Goal: Task Accomplishment & Management: Use online tool/utility

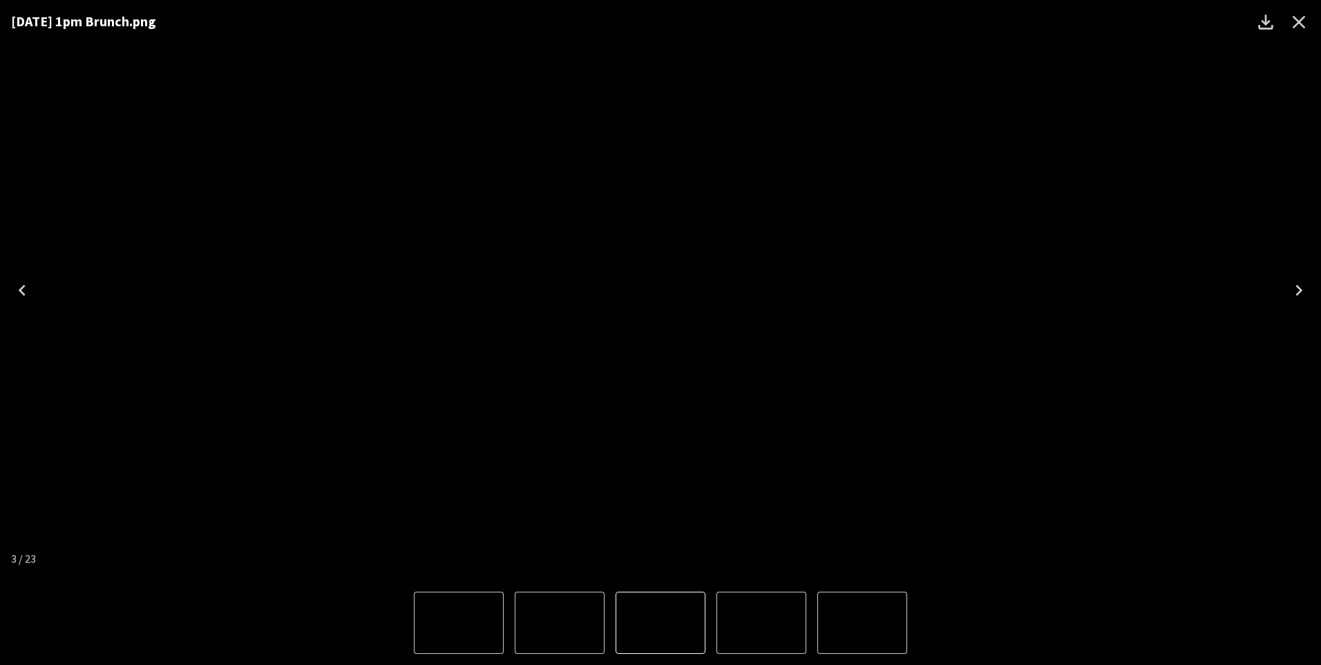
click at [1306, 10] on button "Close" at bounding box center [1298, 22] width 33 height 33
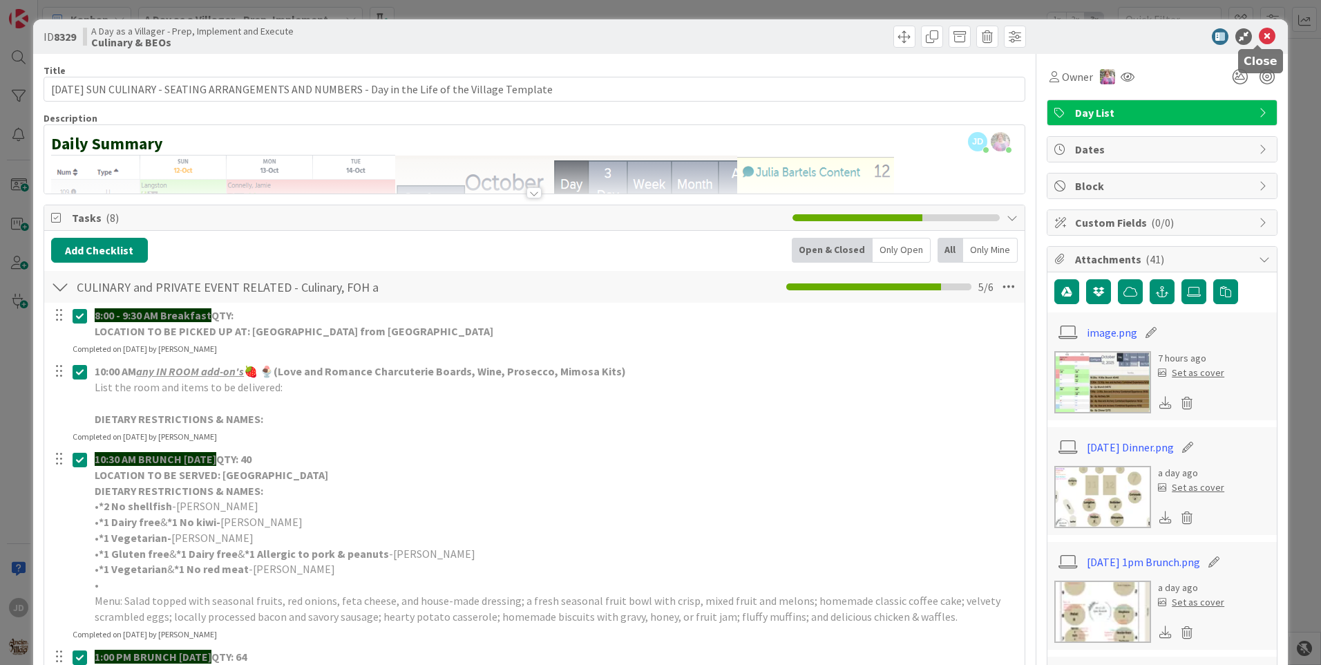
click at [1259, 42] on icon at bounding box center [1267, 36] width 17 height 17
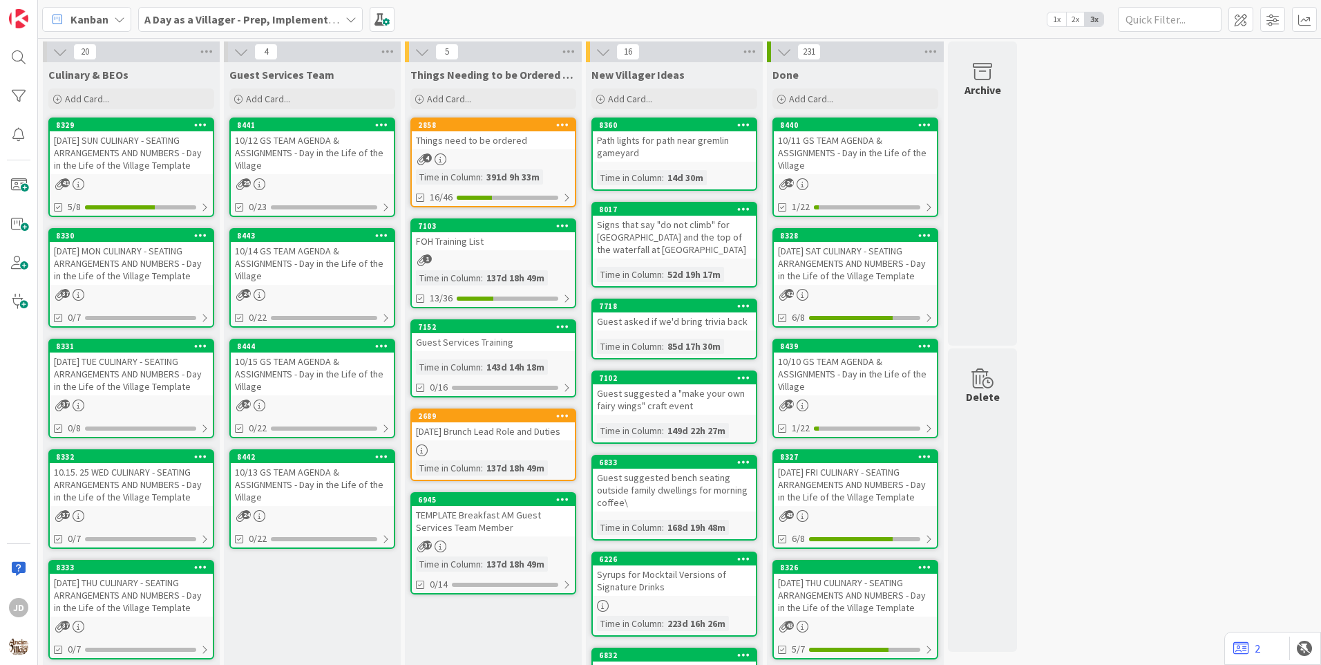
click at [301, 144] on div "10/12 GS TEAM AGENDA & ASSIGNMENTS - Day in the Life of the Village" at bounding box center [312, 152] width 163 height 43
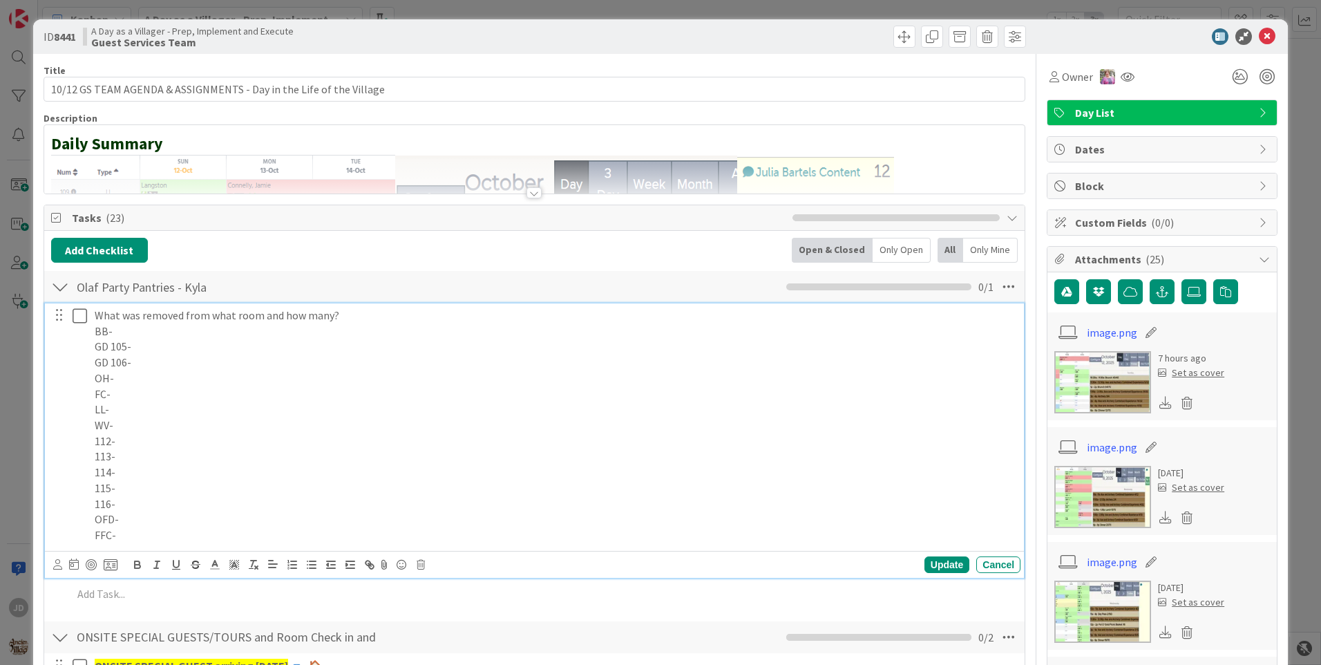
click at [194, 328] on p "BB-" at bounding box center [555, 331] width 920 height 16
click at [206, 350] on p "GD 105-" at bounding box center [555, 346] width 920 height 16
click at [347, 525] on p "OFD-" at bounding box center [555, 519] width 920 height 16
click at [352, 533] on p "FFC-" at bounding box center [555, 535] width 920 height 16
click at [347, 501] on p "116-" at bounding box center [555, 504] width 920 height 16
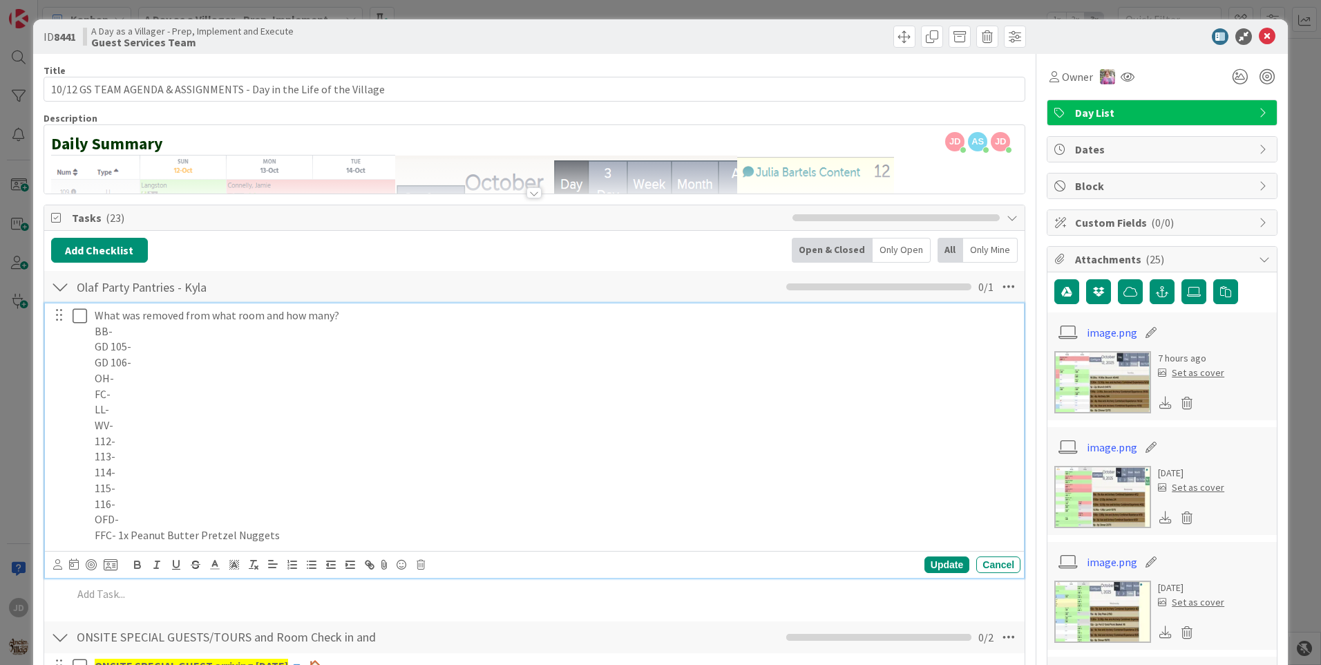
click at [347, 516] on p "OFD-" at bounding box center [555, 519] width 920 height 16
click at [172, 421] on p "WV-" at bounding box center [555, 425] width 920 height 16
click at [140, 392] on p "FC-" at bounding box center [555, 394] width 920 height 16
click at [203, 347] on p "GD 105-" at bounding box center [555, 346] width 920 height 16
click at [213, 361] on p "GD 106-" at bounding box center [555, 362] width 920 height 16
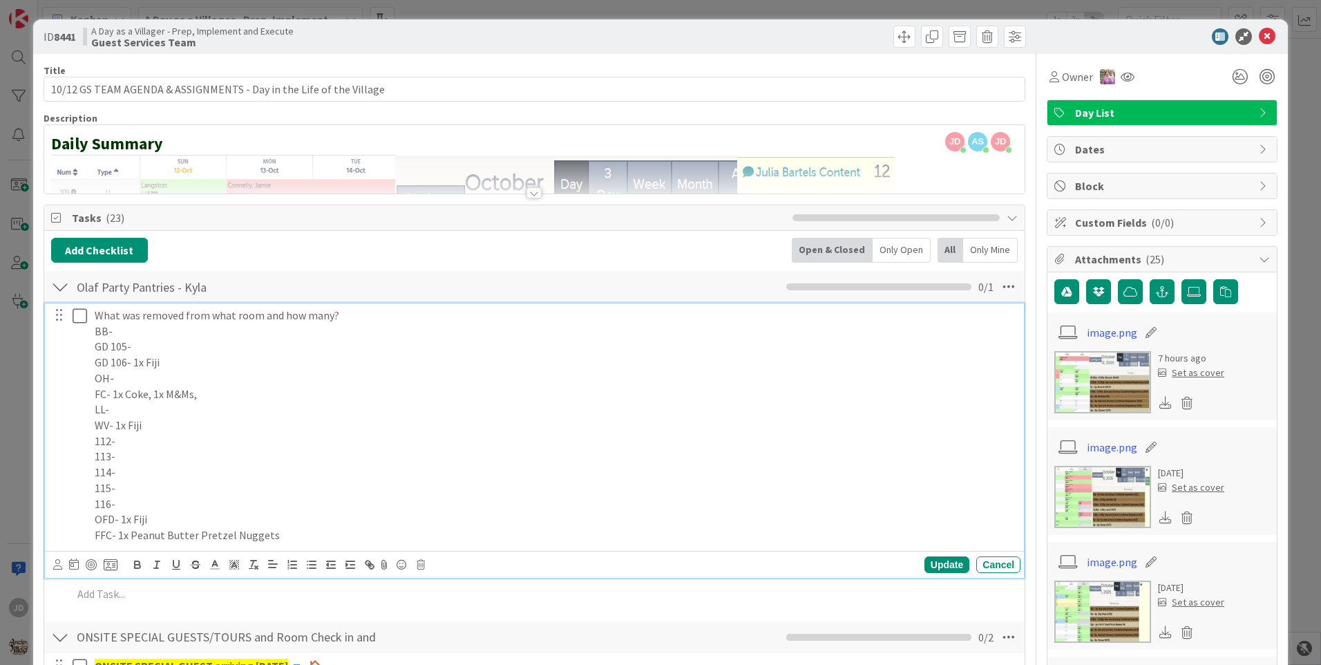
click at [320, 388] on p "FC- 1x Coke, 1x M&Ms," at bounding box center [555, 394] width 920 height 16
click at [935, 565] on div "Update" at bounding box center [946, 564] width 45 height 17
click at [86, 317] on icon at bounding box center [80, 315] width 15 height 17
